Goal: Information Seeking & Learning: Learn about a topic

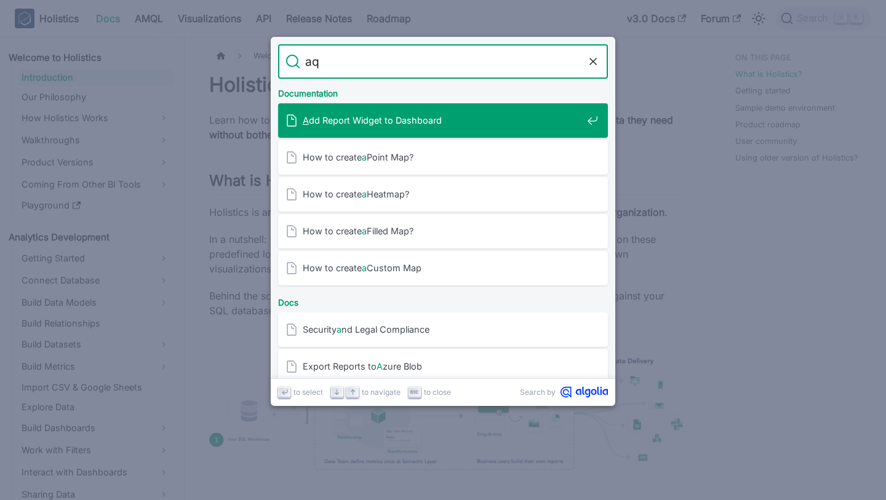
type input "aql"
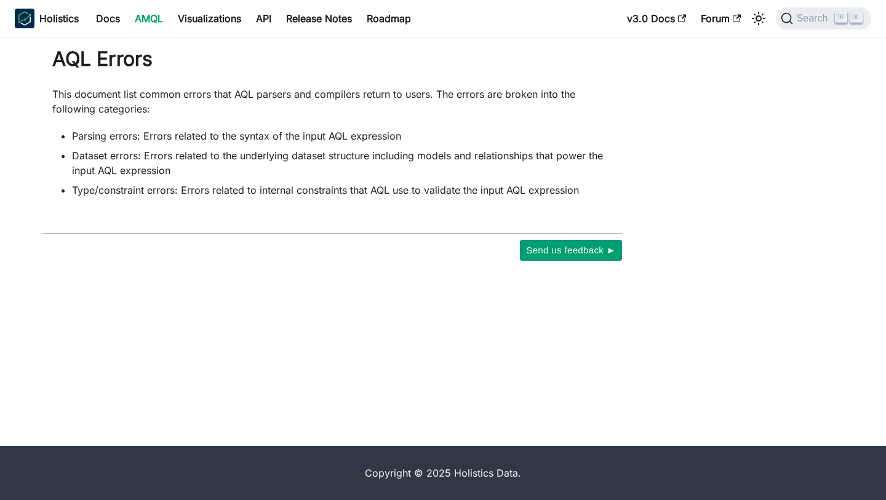
click at [153, 10] on link "AMQL" at bounding box center [148, 19] width 43 height 20
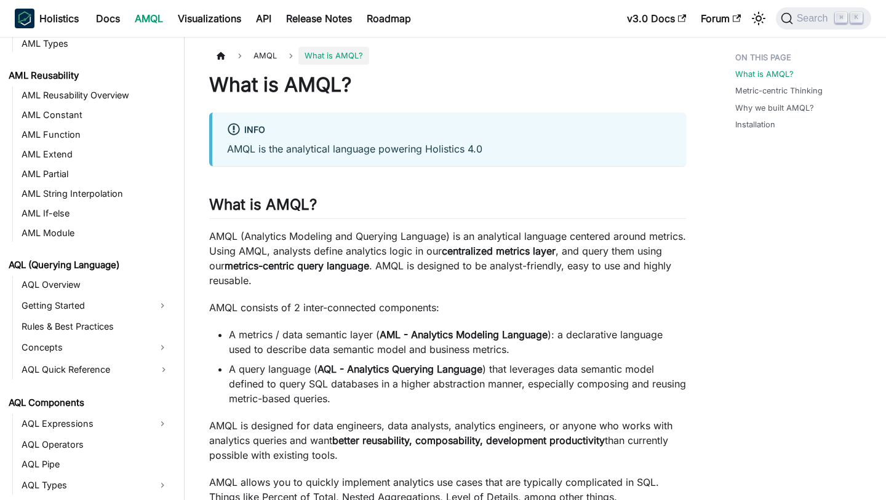
scroll to position [520, 0]
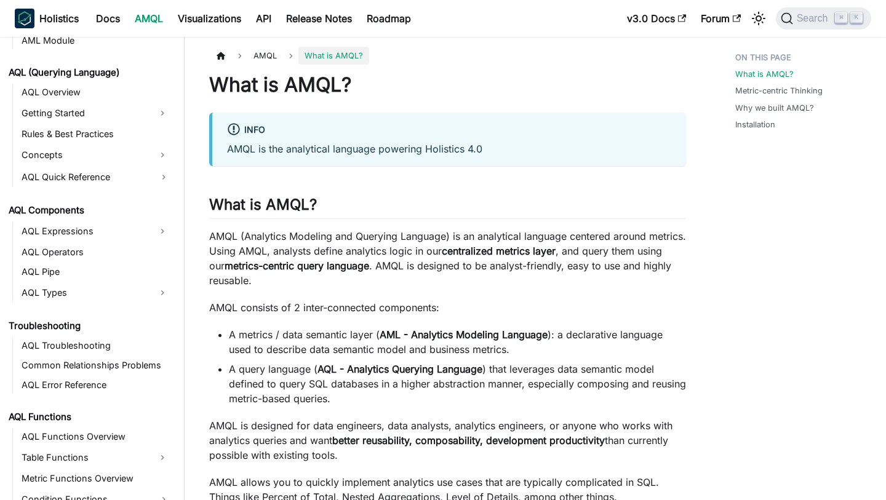
click at [88, 82] on li "AQL (Querying Language) AQL Overview Getting Started Rules & Best Practices Con…" at bounding box center [89, 125] width 169 height 123
click at [89, 88] on link "AQL Overview" at bounding box center [96, 92] width 156 height 17
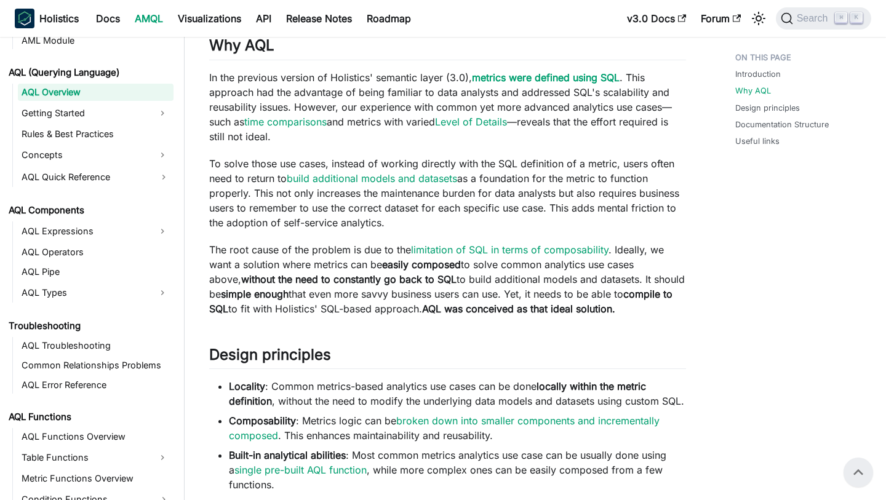
scroll to position [335, 0]
